Goal: Information Seeking & Learning: Learn about a topic

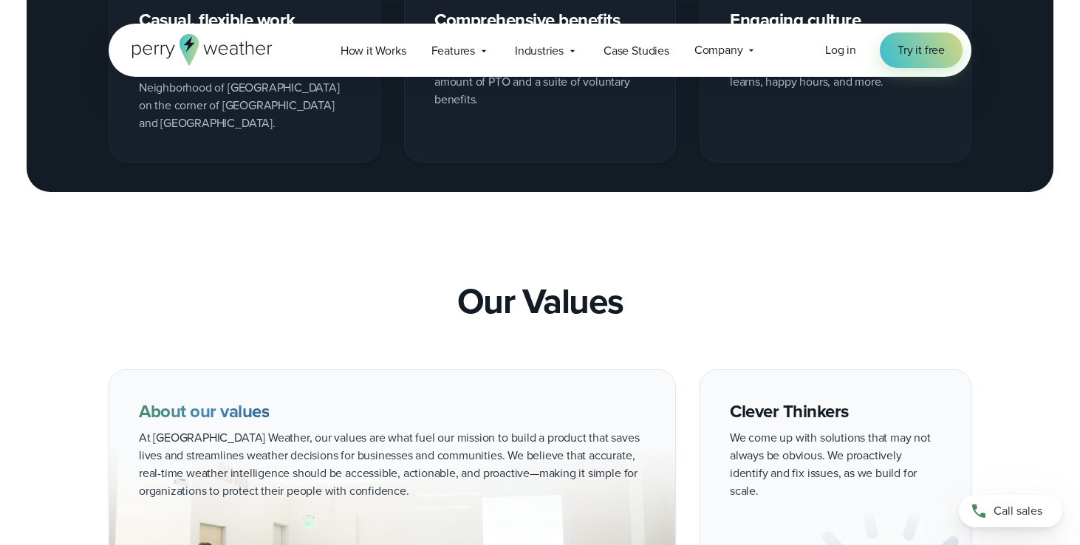
scroll to position [1672, 0]
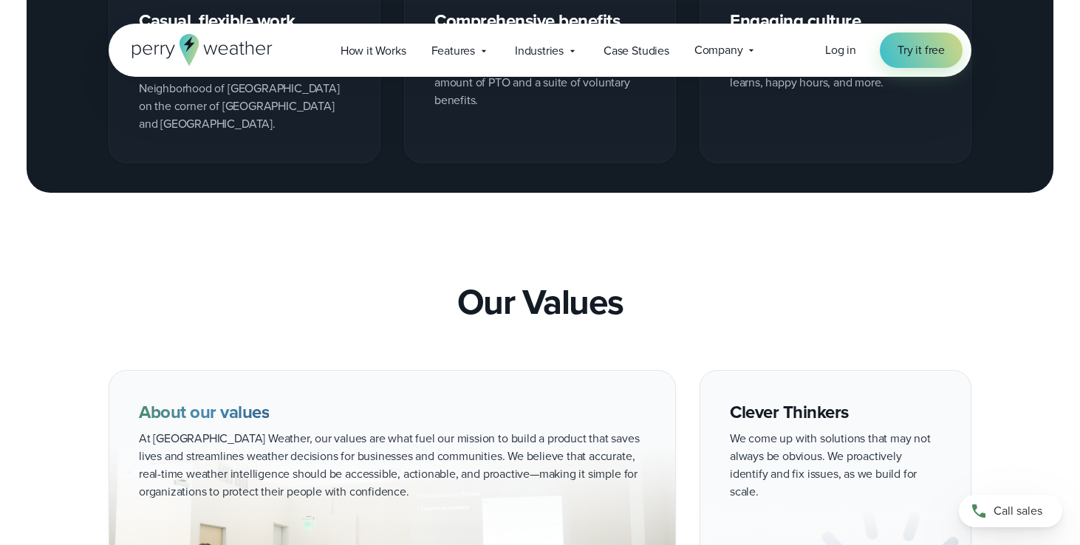
click at [206, 46] on icon at bounding box center [202, 50] width 140 height 32
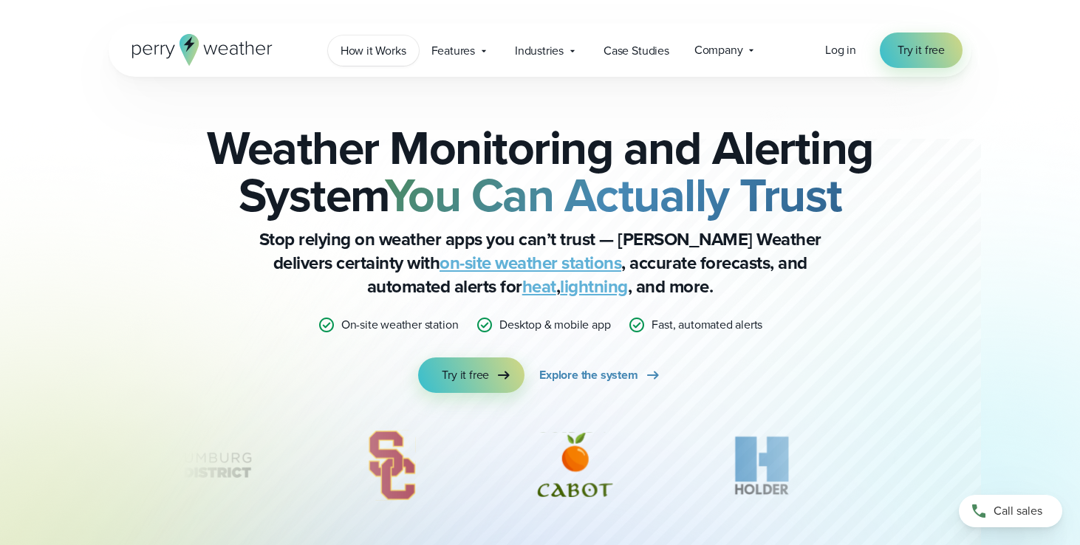
click at [390, 53] on span "How it Works" at bounding box center [374, 51] width 66 height 18
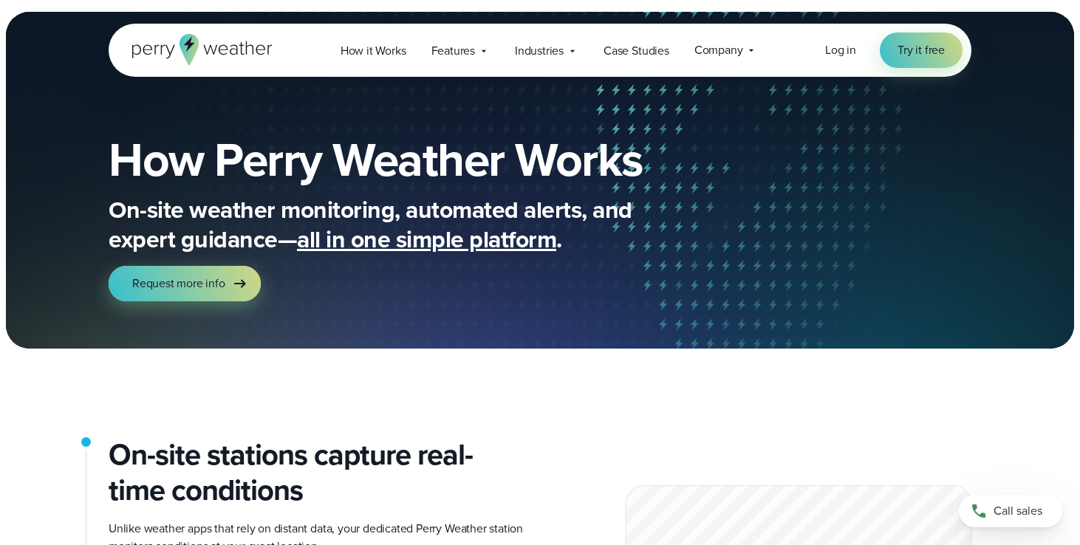
click at [242, 50] on icon at bounding box center [202, 50] width 140 height 32
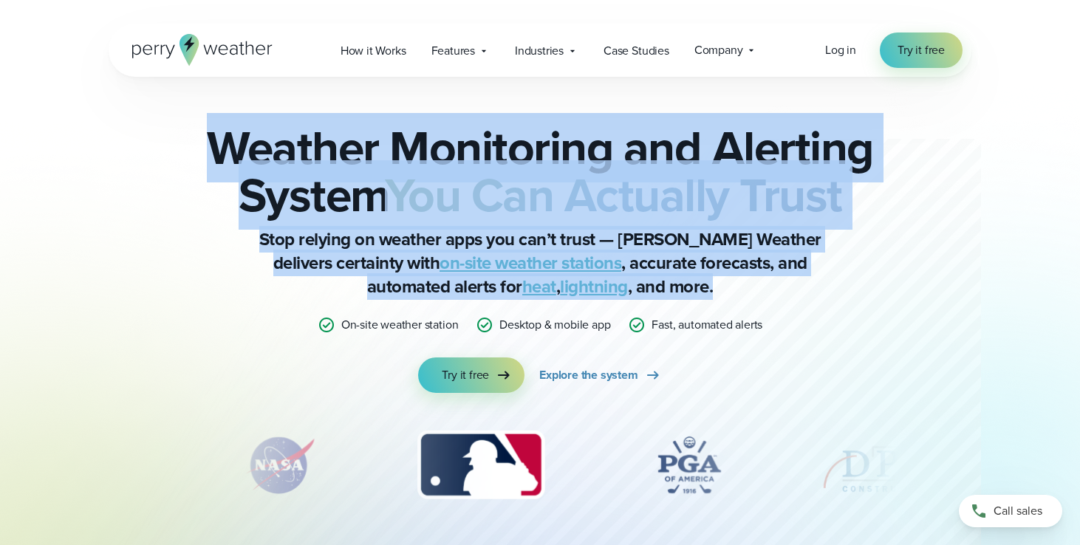
drag, startPoint x: 594, startPoint y: 291, endPoint x: 199, endPoint y: 163, distance: 414.9
click at [199, 163] on div "Weather Monitoring and Alerting System You Can Actually Trust Stop relying on w…" at bounding box center [539, 258] width 715 height 269
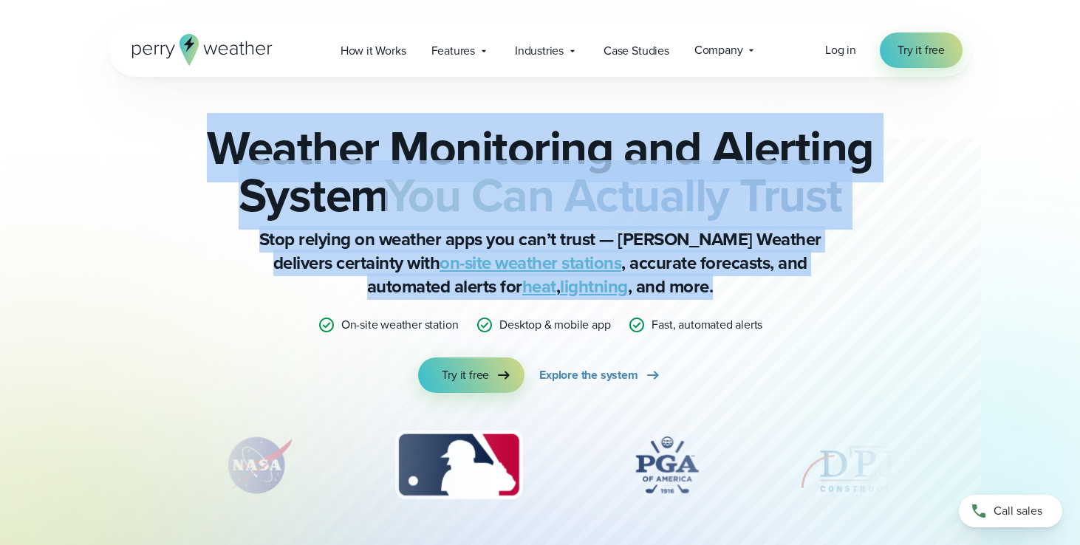
copy div "Weather Monitoring and Alerting System You Can Actually Trust Stop relying on w…"
